Goal: Information Seeking & Learning: Check status

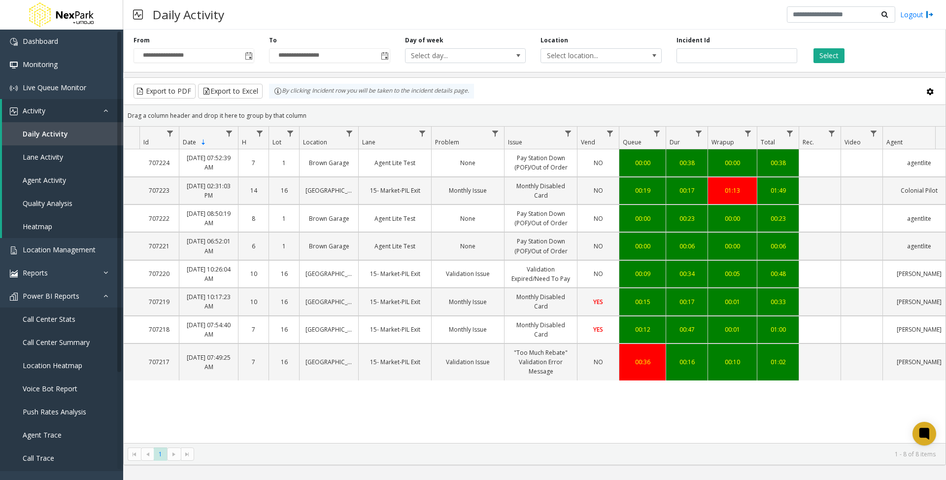
scroll to position [0, 36]
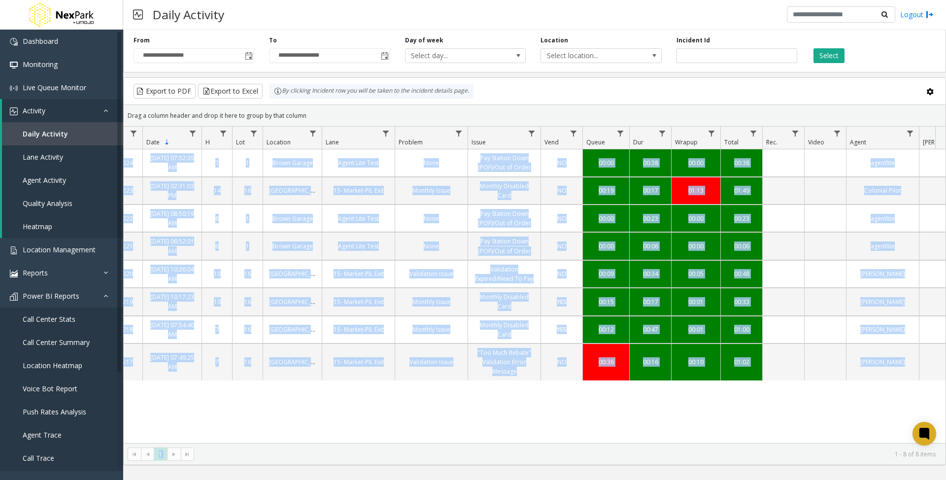
drag, startPoint x: 475, startPoint y: 432, endPoint x: 381, endPoint y: 452, distance: 96.1
click at [383, 452] on kendo-grid "Export to PDF Export to Excel By clicking Incident row you will be taken to the…" at bounding box center [534, 271] width 823 height 388
click at [367, 424] on div "707224 [DATE] 07:52:39 AM 7 1 Brown Garage Agent Lite Test None Pay Station Dow…" at bounding box center [535, 296] width 822 height 294
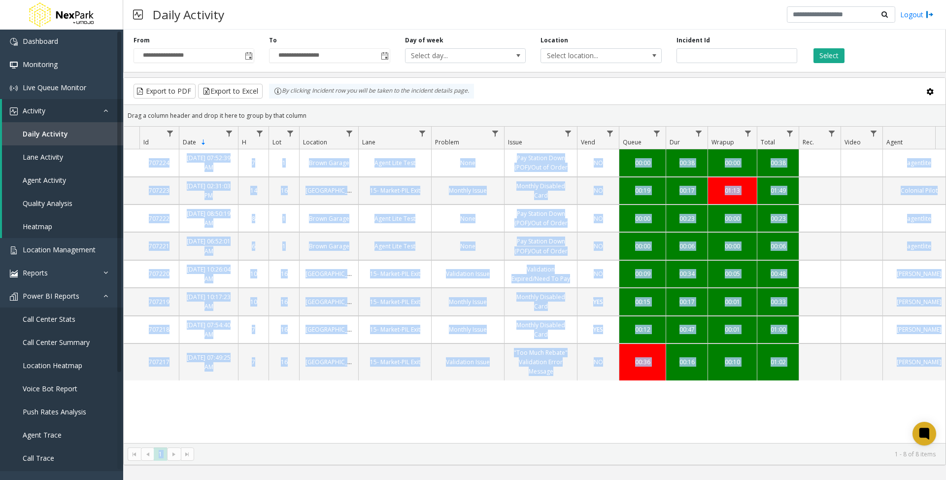
click at [282, 414] on div "707224 [DATE] 07:52:39 AM 7 1 Brown Garage Agent Lite Test None Pay Station Dow…" at bounding box center [535, 296] width 822 height 294
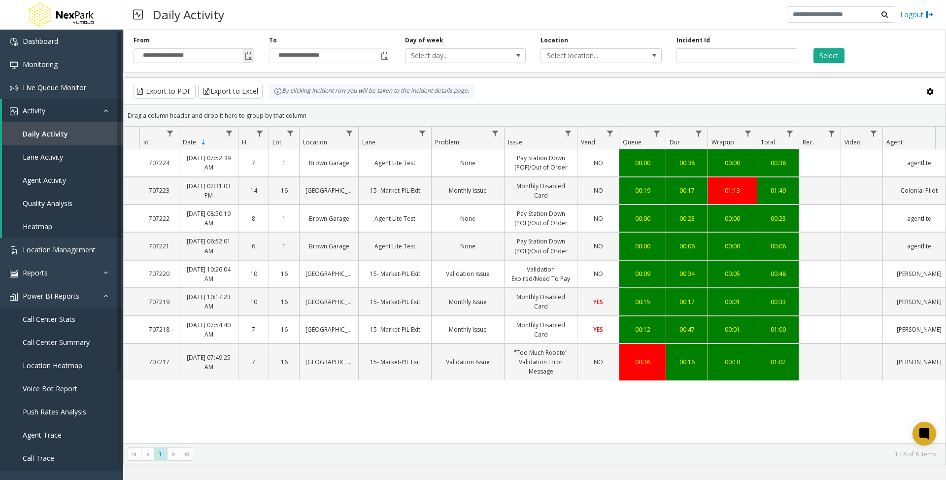
click at [251, 53] on span "Toggle popup" at bounding box center [249, 56] width 8 height 8
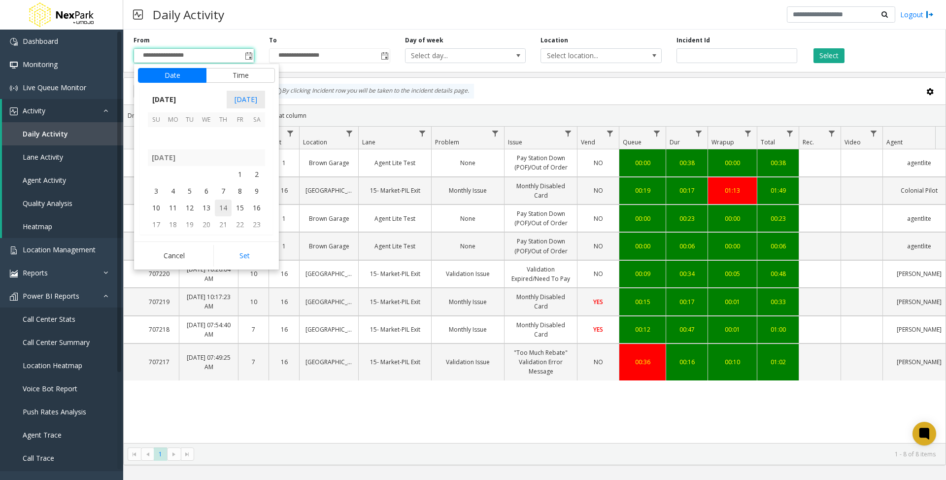
scroll to position [174757, 0]
click at [241, 192] on span "1" at bounding box center [240, 192] width 17 height 17
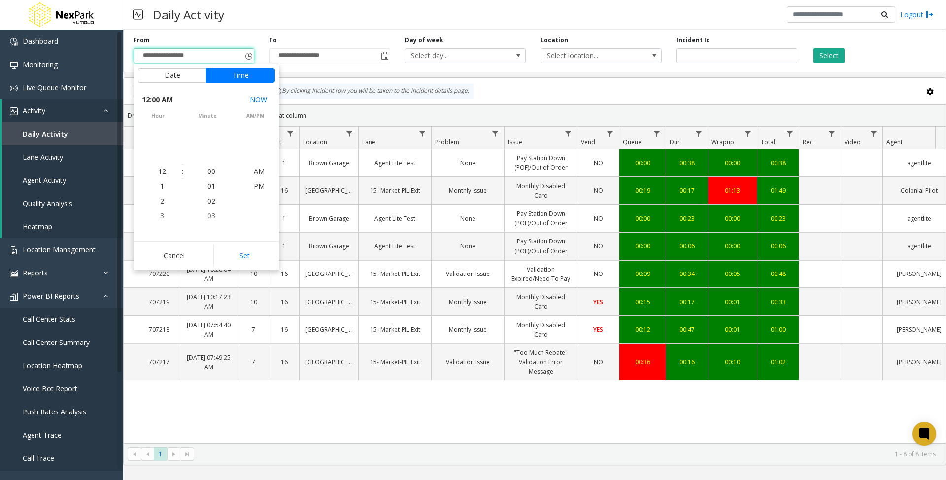
scroll to position [174814, 0]
click at [249, 263] on button "Set" at bounding box center [244, 256] width 62 height 22
type input "**********"
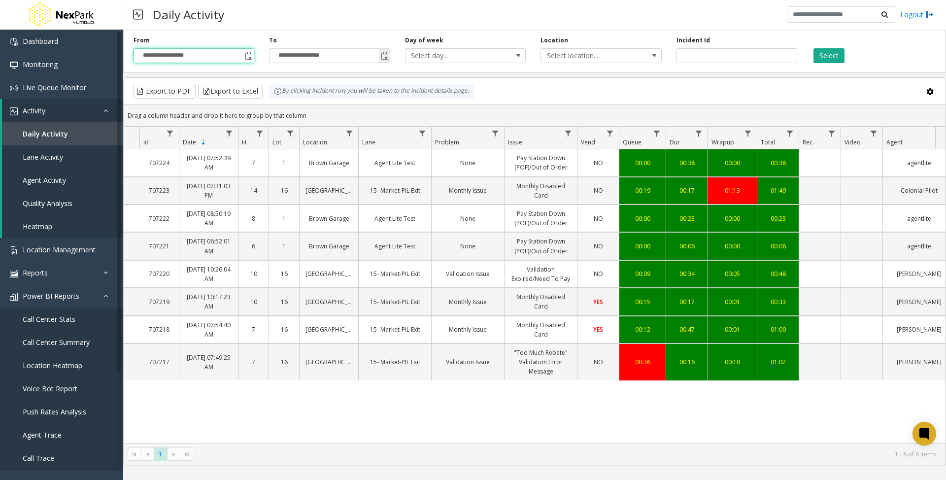
click at [382, 55] on span "Toggle popup" at bounding box center [385, 56] width 8 height 8
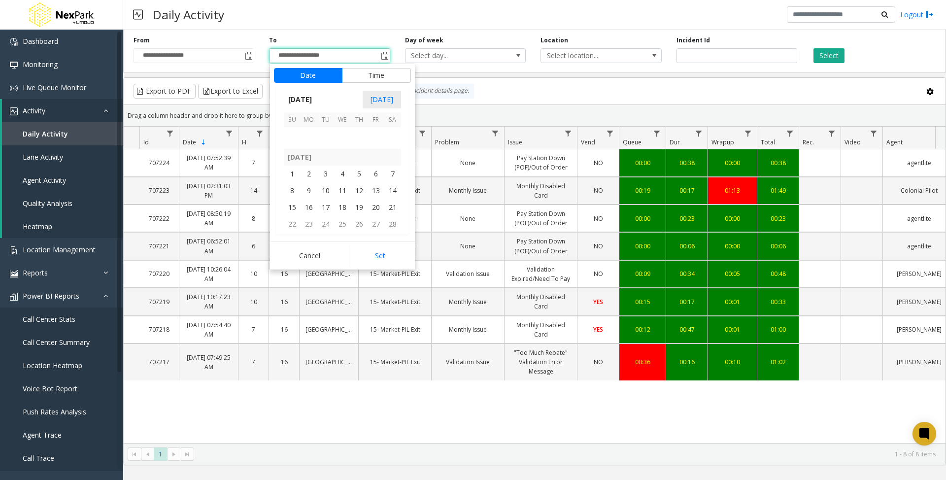
scroll to position [175152, 0]
click at [378, 169] on span "31" at bounding box center [376, 166] width 17 height 17
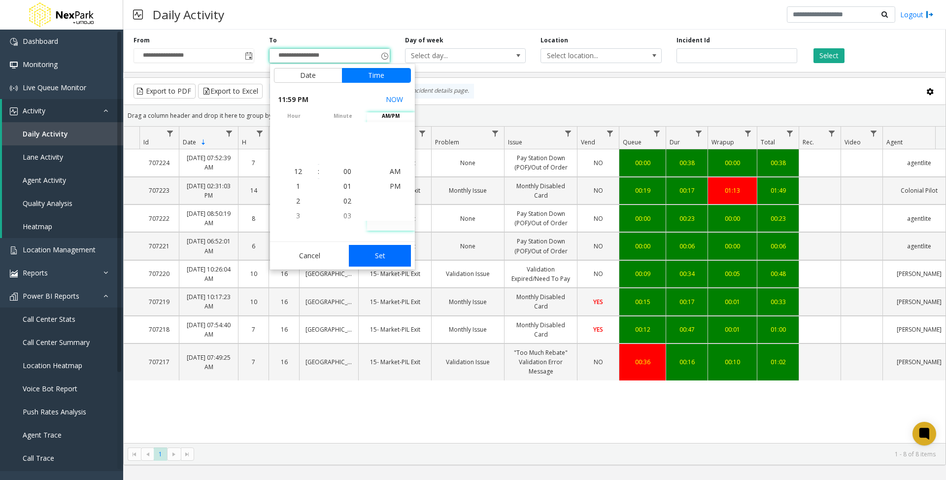
scroll to position [15, 0]
click at [382, 263] on button "Set" at bounding box center [380, 256] width 62 height 22
type input "**********"
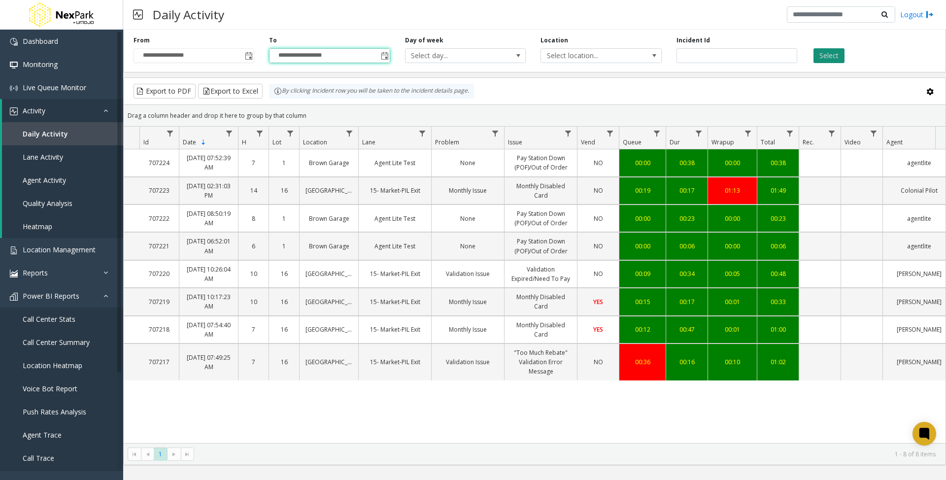
click at [829, 55] on button "Select" at bounding box center [829, 55] width 31 height 15
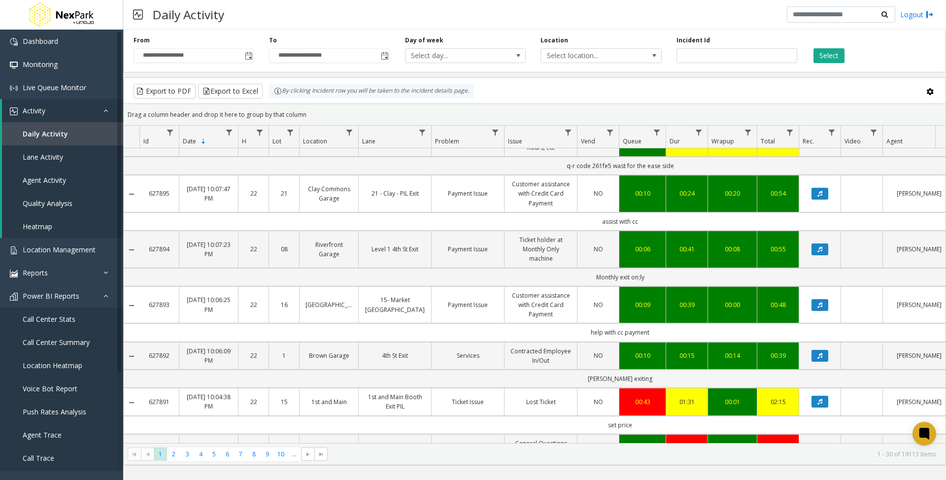
scroll to position [394, 0]
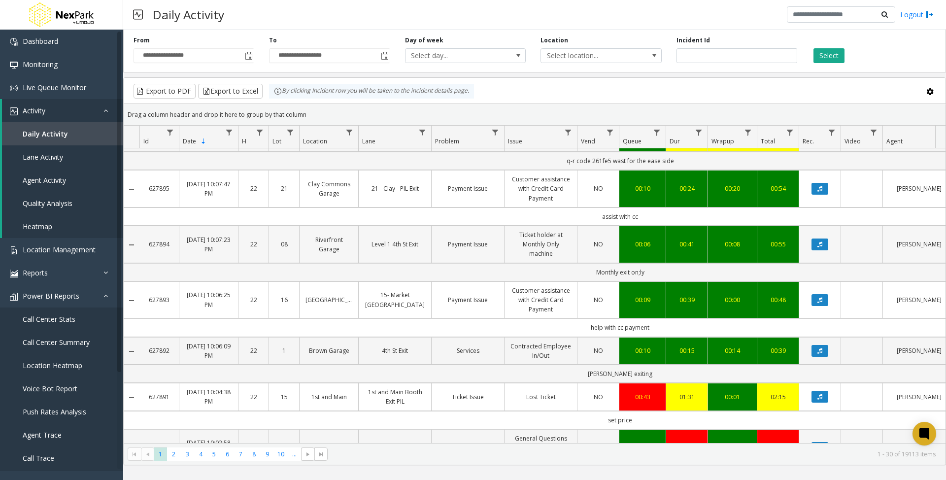
drag, startPoint x: 174, startPoint y: 249, endPoint x: 150, endPoint y: 251, distance: 23.7
click at [150, 251] on td "627894" at bounding box center [159, 244] width 39 height 37
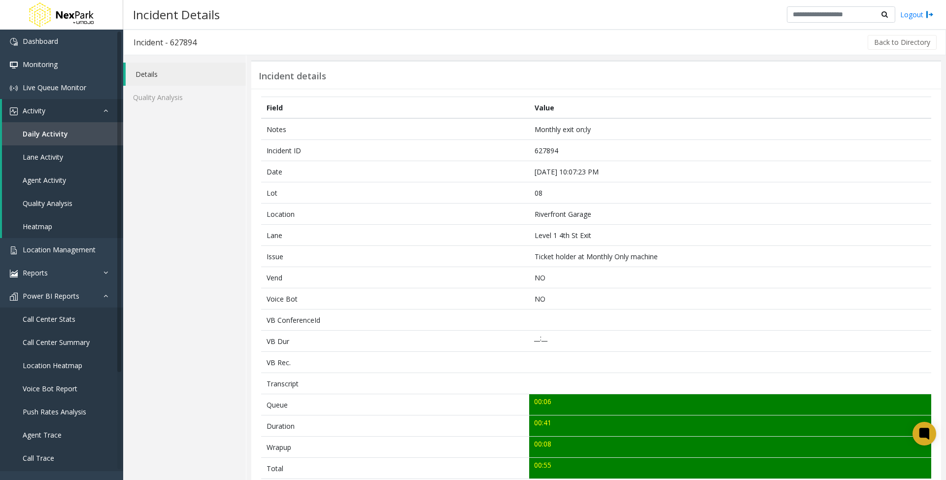
drag, startPoint x: 154, startPoint y: 250, endPoint x: 513, endPoint y: 71, distance: 401.0
click at [511, 65] on div "Incident details" at bounding box center [596, 74] width 690 height 29
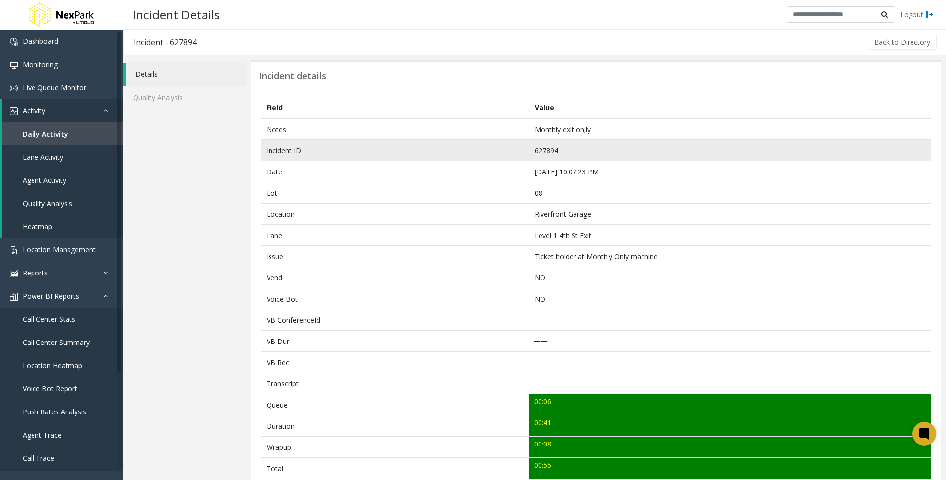
click at [551, 150] on td "627894" at bounding box center [730, 150] width 402 height 21
copy td "627894"
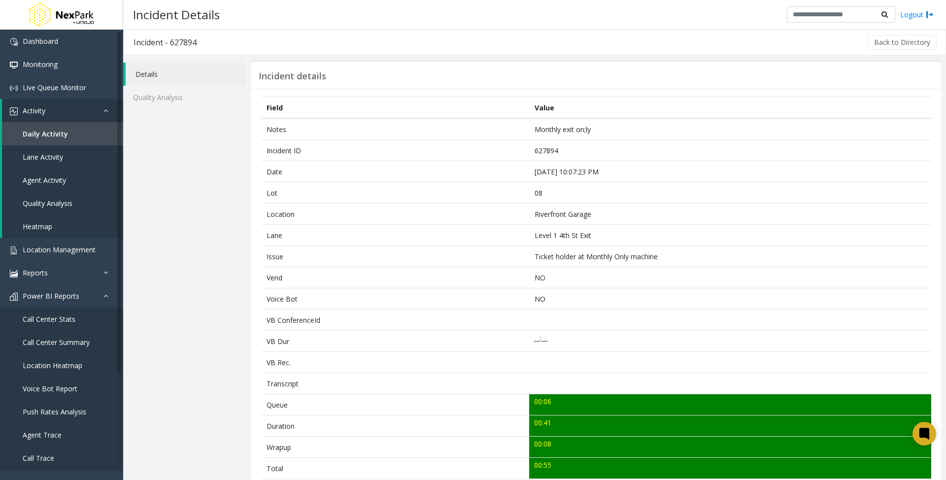
click at [196, 251] on div "Details Quality Analysis" at bounding box center [184, 384] width 123 height 659
